Goal: Task Accomplishment & Management: Manage account settings

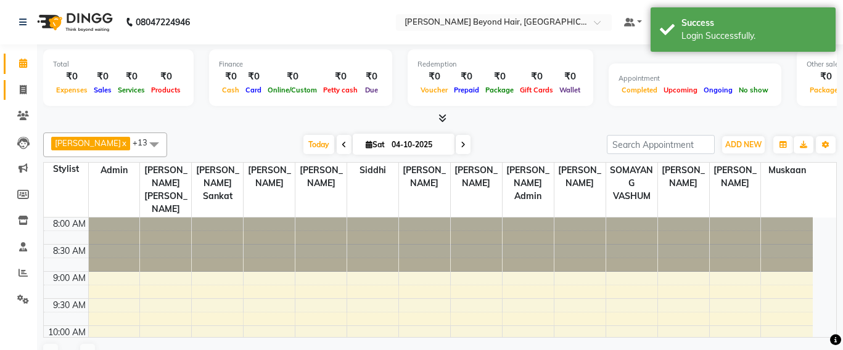
click at [18, 84] on span at bounding box center [23, 90] width 22 height 14
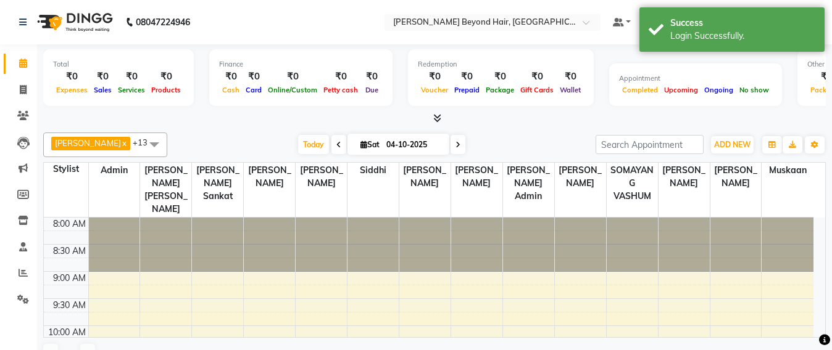
select select "6357"
select select "service"
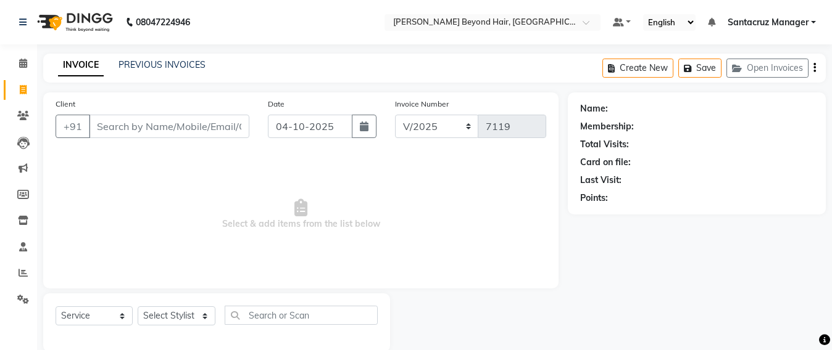
click at [811, 23] on link "Santacruz Manager" at bounding box center [771, 22] width 88 height 13
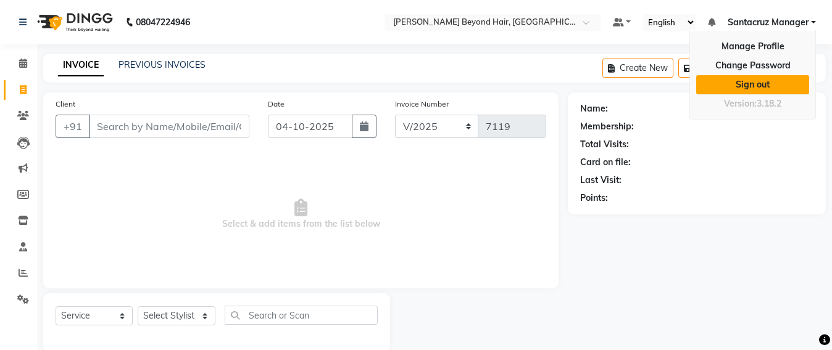
click at [750, 80] on link "Sign out" at bounding box center [752, 84] width 113 height 19
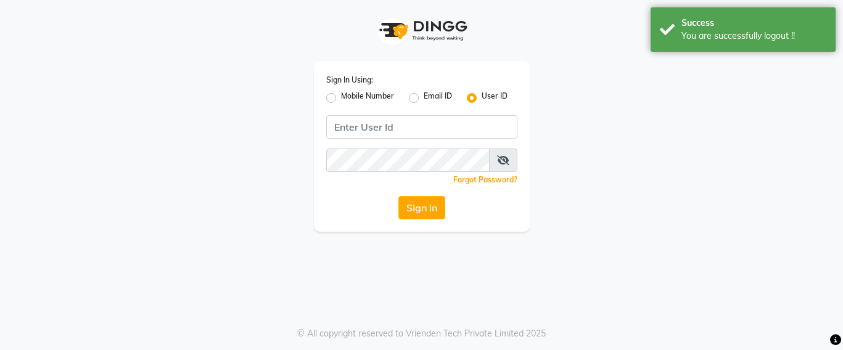
click at [341, 94] on label "Mobile Number" at bounding box center [367, 98] width 53 height 15
click at [341, 94] on input "Mobile Number" at bounding box center [345, 95] width 8 height 8
radio input "true"
radio input "false"
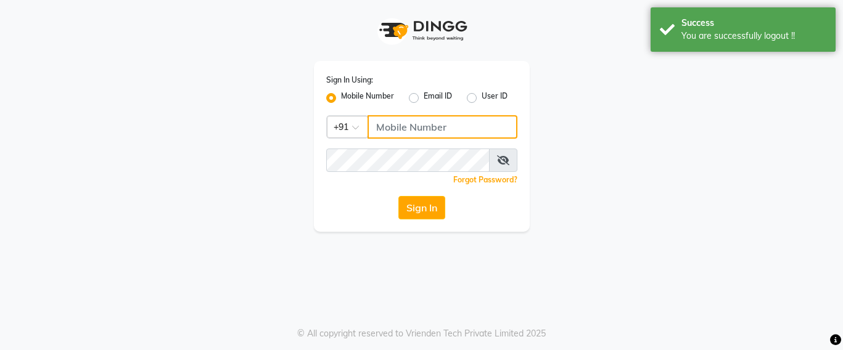
click at [371, 134] on input "Username" at bounding box center [443, 126] width 150 height 23
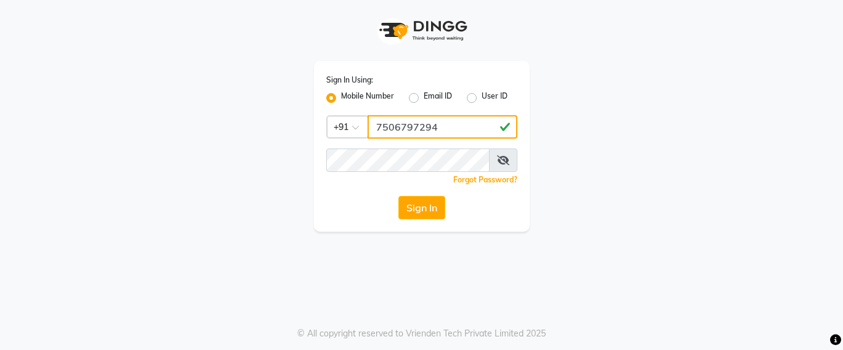
type input "7506797294"
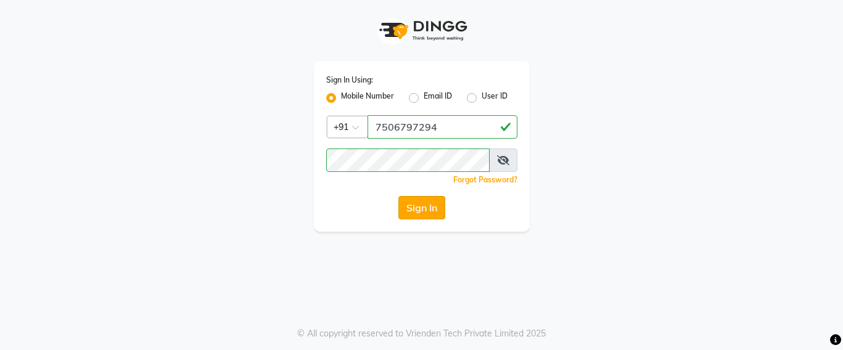
click at [427, 216] on button "Sign In" at bounding box center [422, 207] width 47 height 23
